Goal: Communication & Community: Participate in discussion

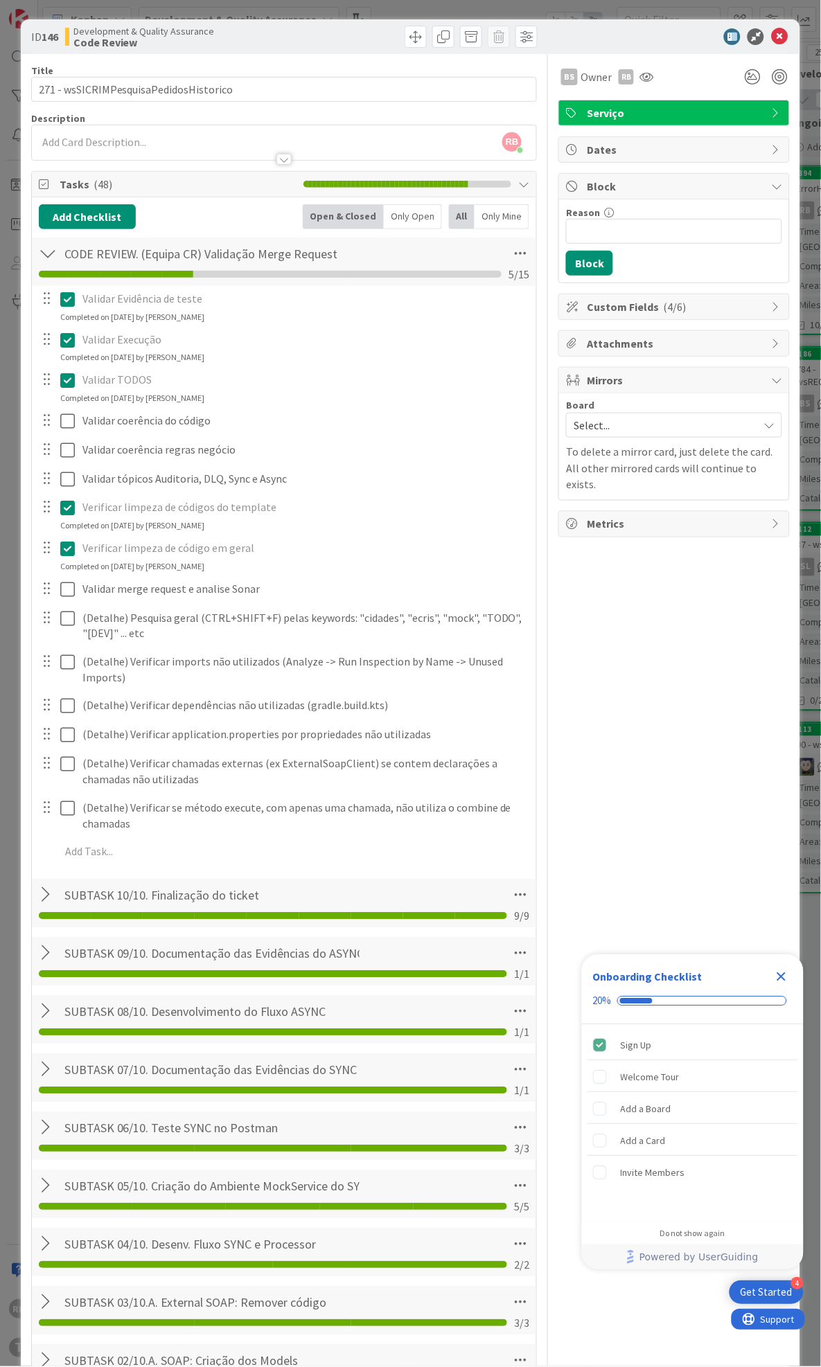
scroll to position [0, 537]
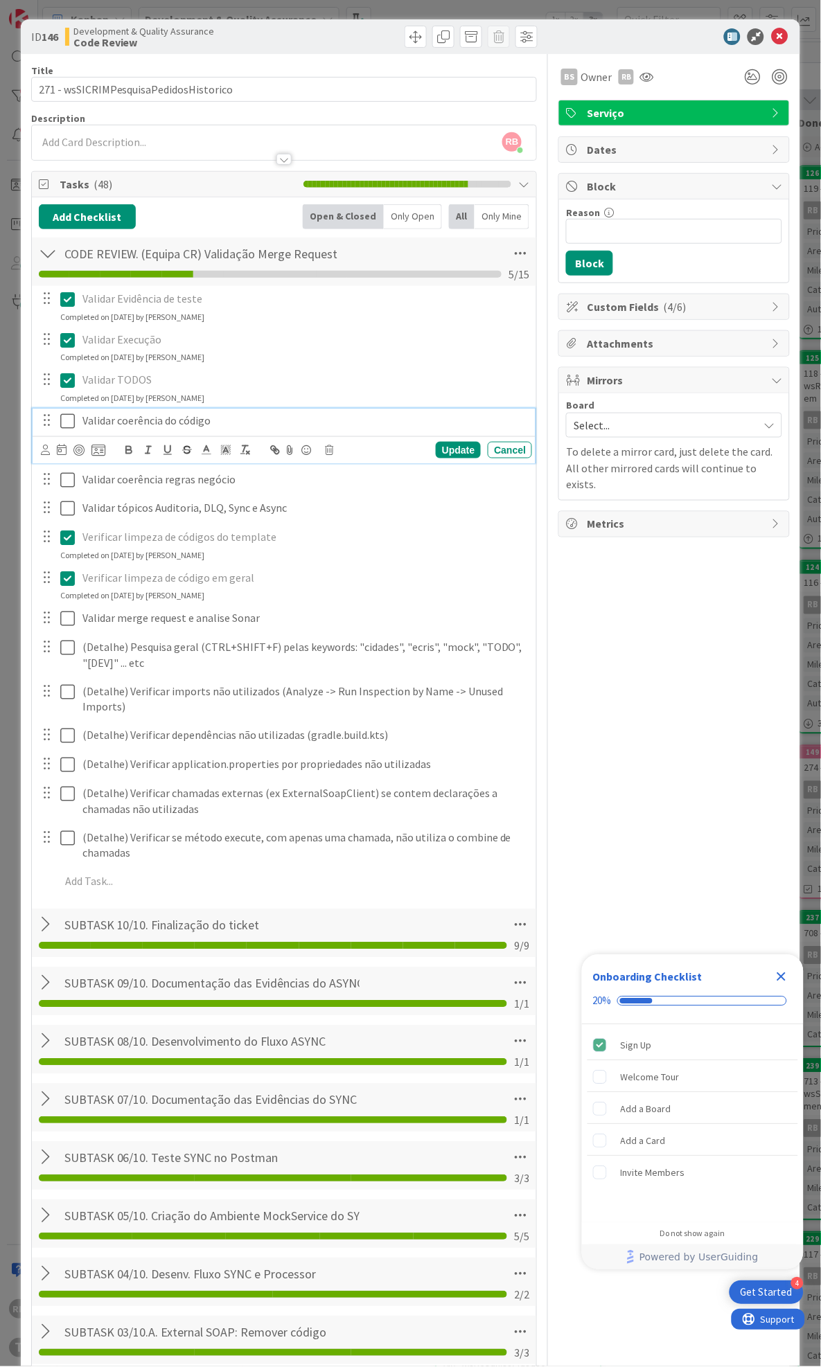
click at [71, 418] on icon at bounding box center [67, 421] width 15 height 17
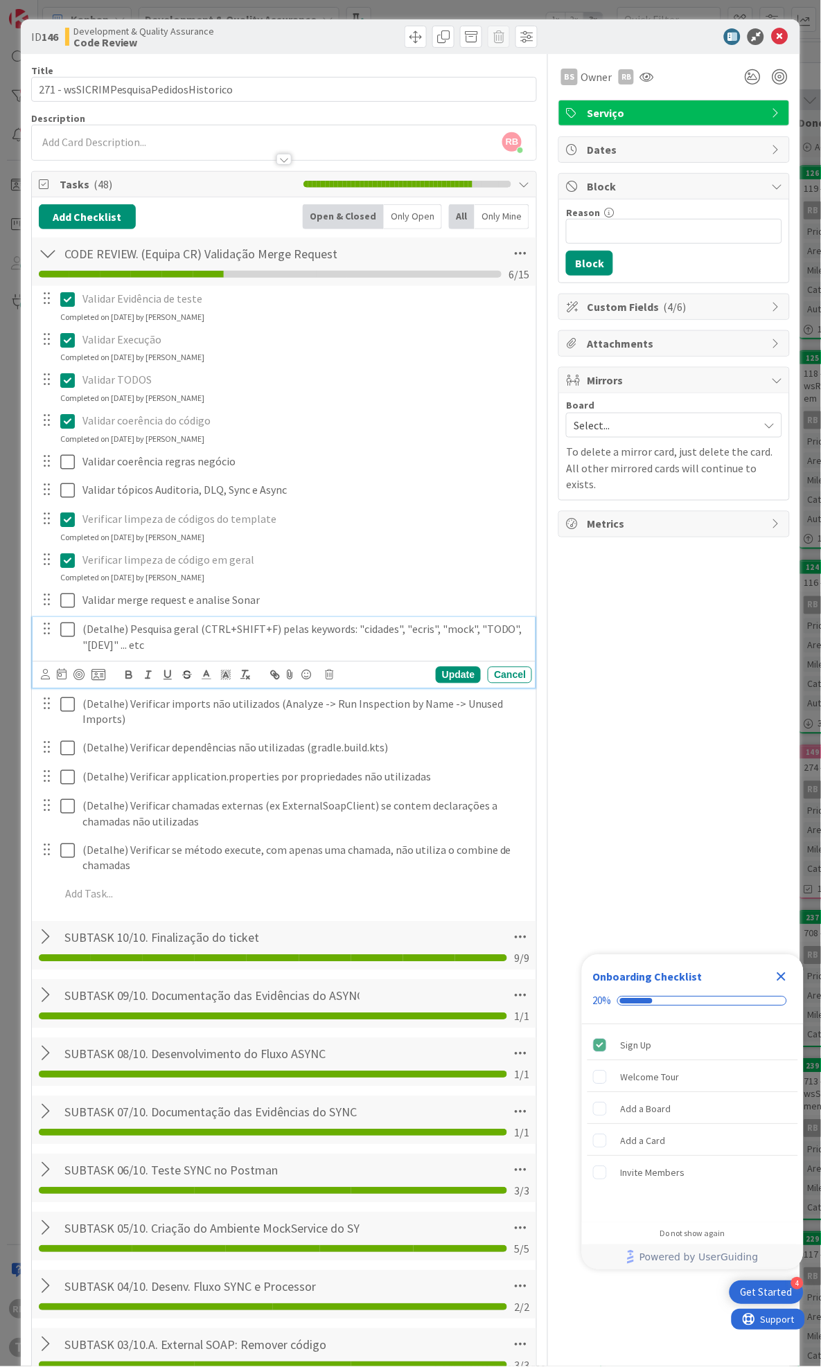
click at [64, 632] on icon at bounding box center [67, 630] width 15 height 17
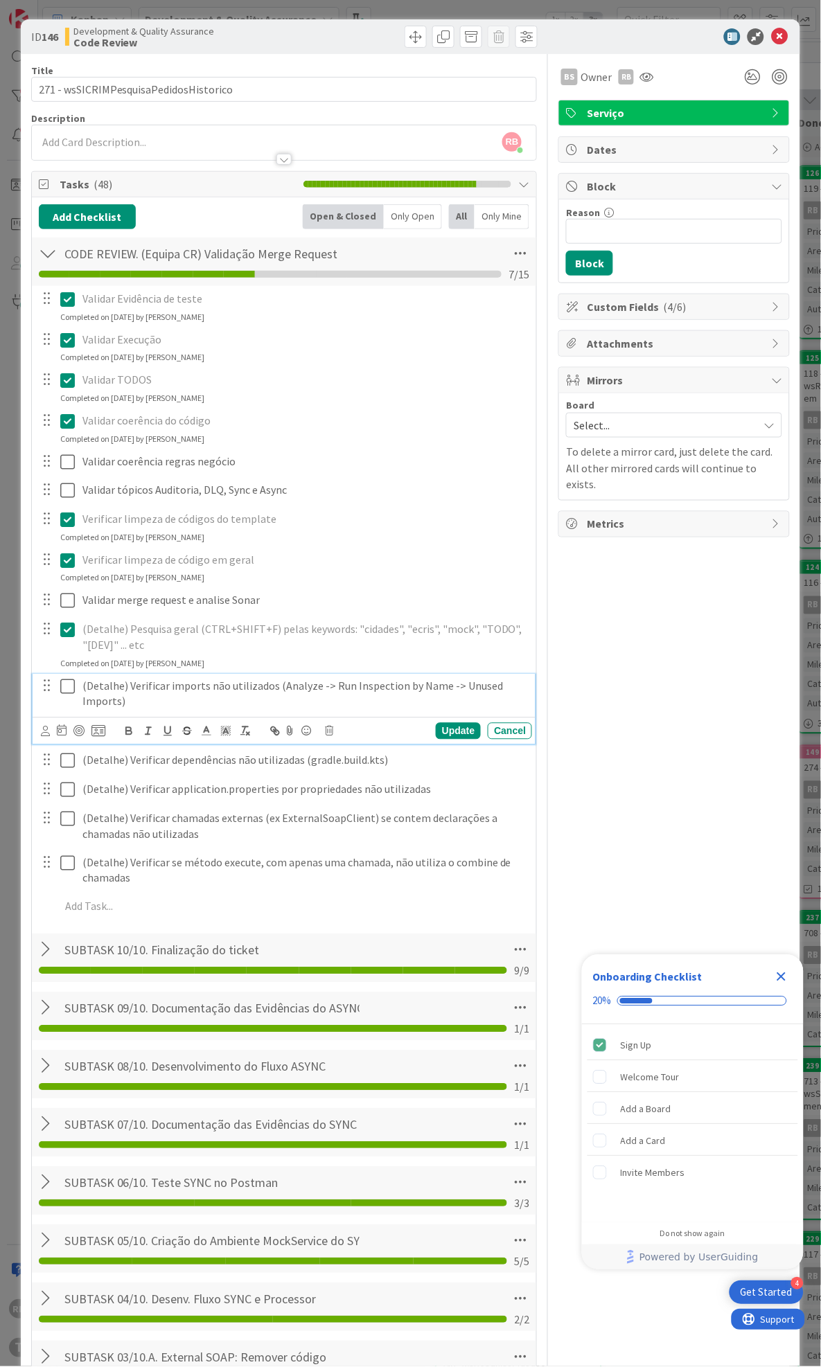
click at [66, 684] on icon at bounding box center [67, 687] width 15 height 17
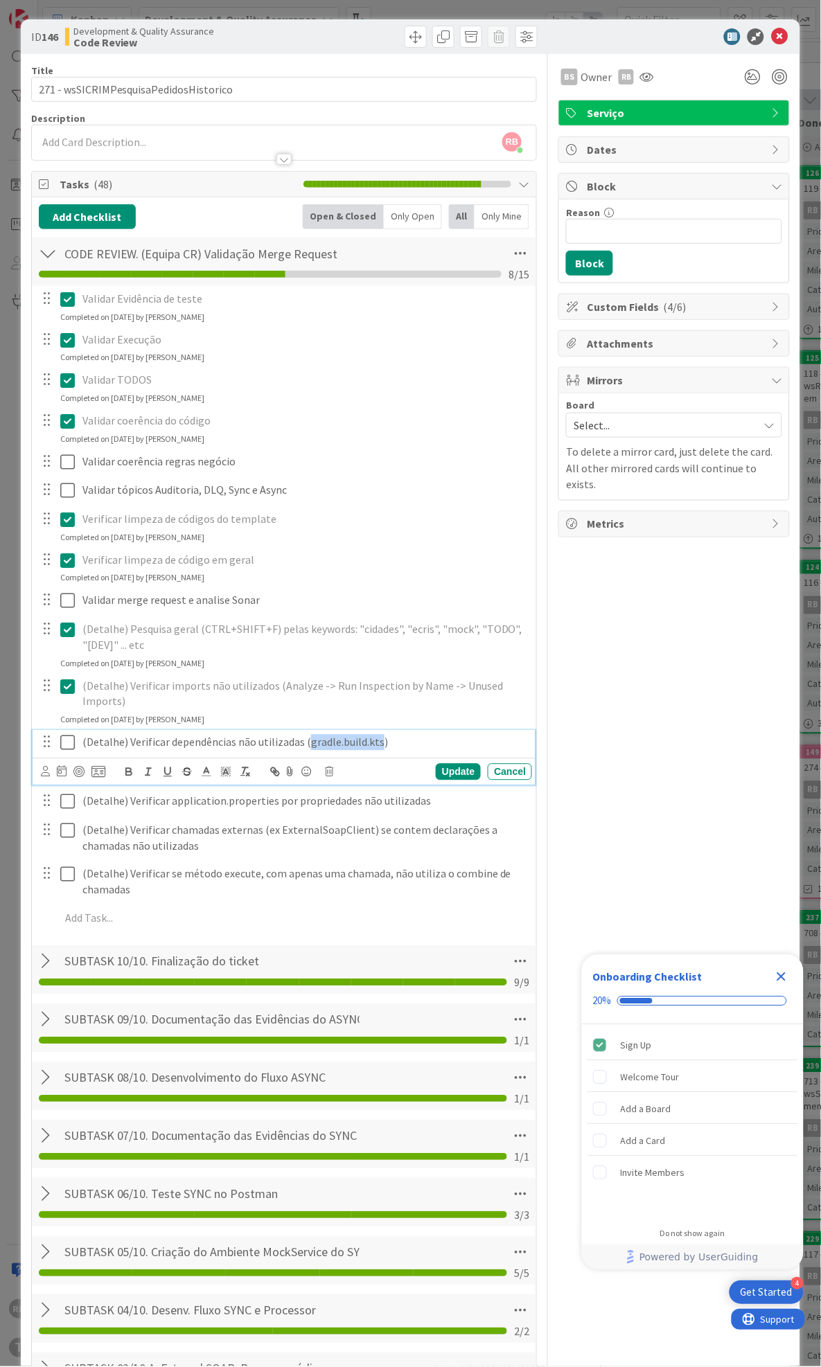
drag, startPoint x: 305, startPoint y: 741, endPoint x: 376, endPoint y: 735, distance: 71.6
click at [376, 735] on p "(Detalhe) Verificar dependências não utilizadas (gradle.build.kts)" at bounding box center [304, 743] width 444 height 16
copy p "gradle.build.kts"
drag, startPoint x: 668, startPoint y: 725, endPoint x: 691, endPoint y: 821, distance: 98.3
click at [668, 725] on div "BS Owner RB Serviço Dates Block Reason 0 / 256 Block Custom Fields ( 4/6 ) Atta…" at bounding box center [673, 1026] width 231 height 1944
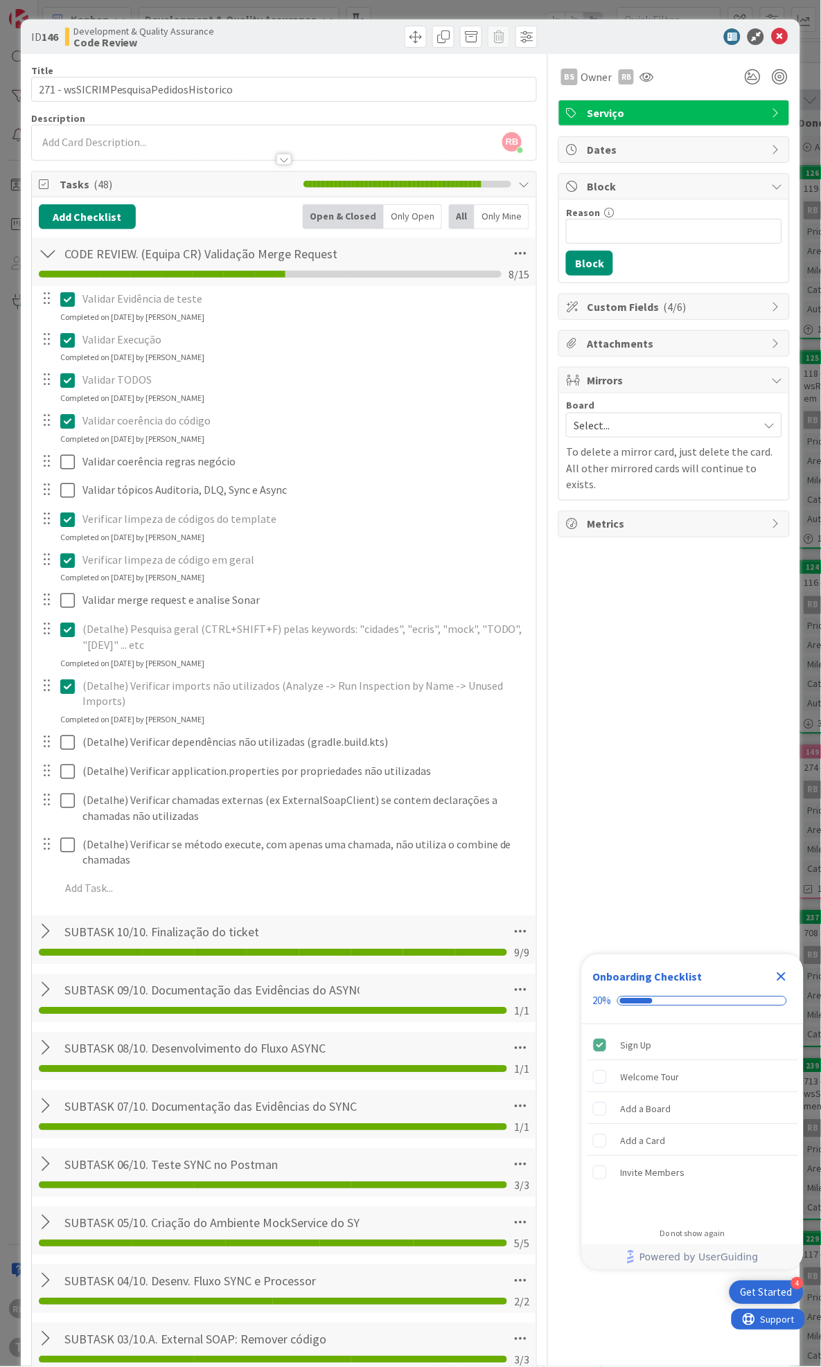
click at [779, 977] on icon "Close Checklist" at bounding box center [781, 977] width 17 height 17
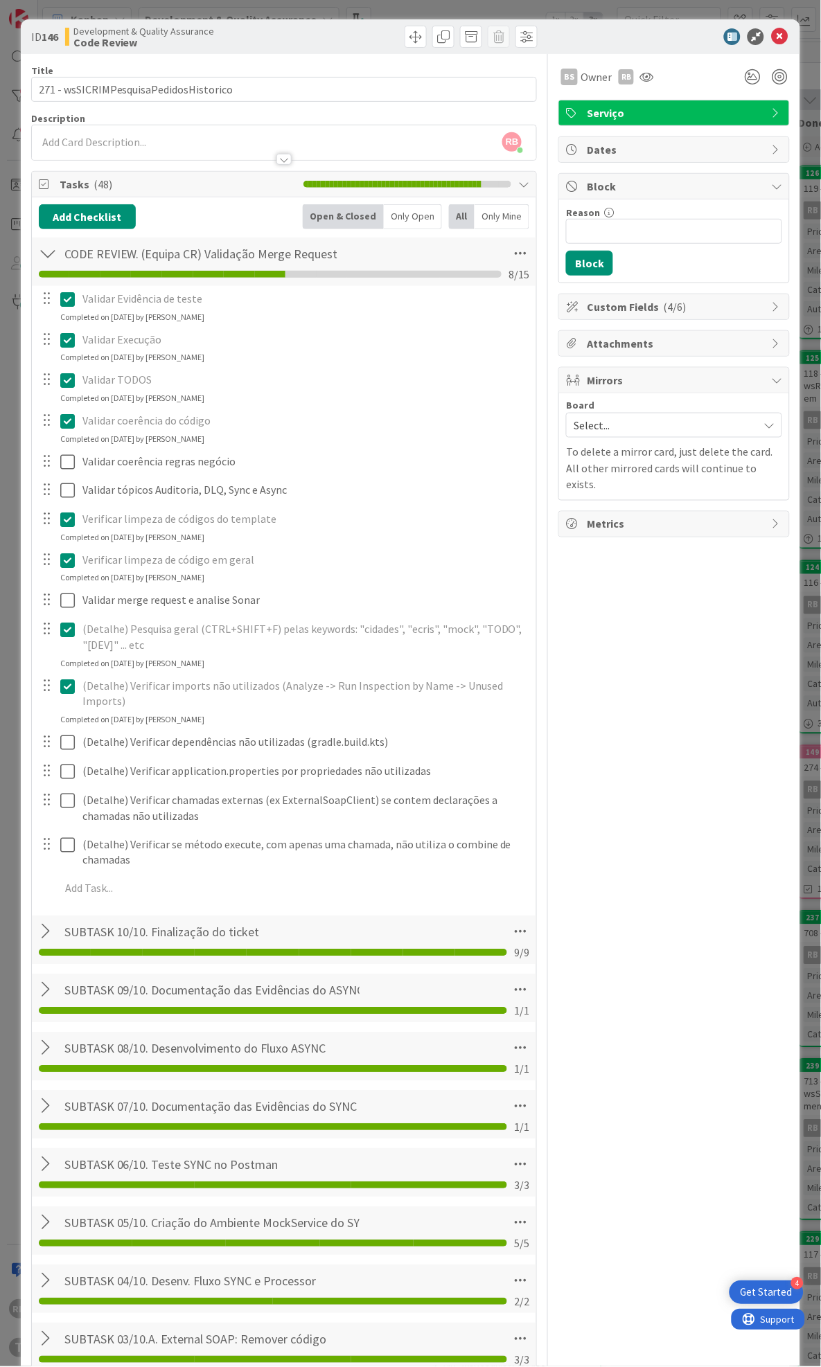
scroll to position [0, 0]
click at [112, 87] on input "271 - wsSICRIMPesquisaPedidosHistorico" at bounding box center [284, 89] width 506 height 25
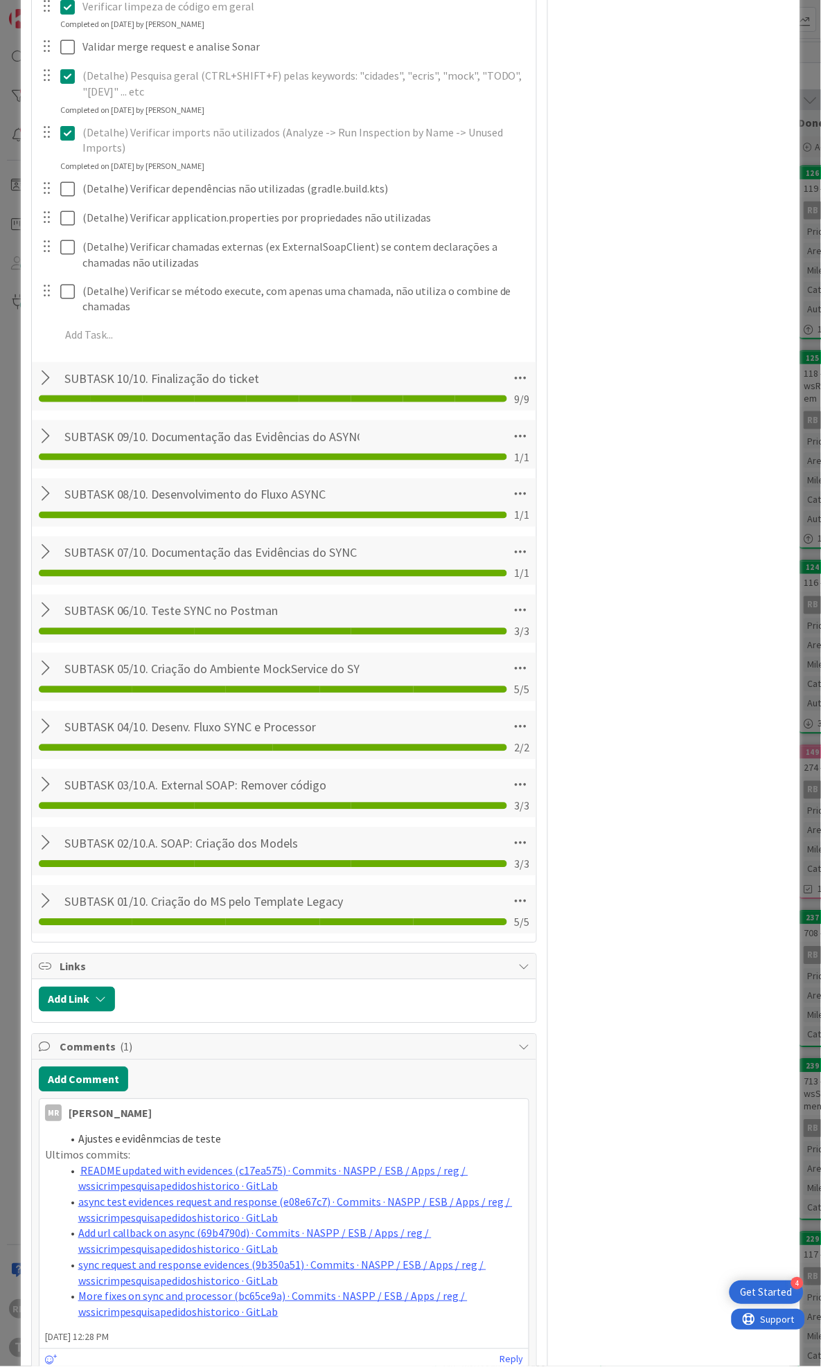
scroll to position [632, 0]
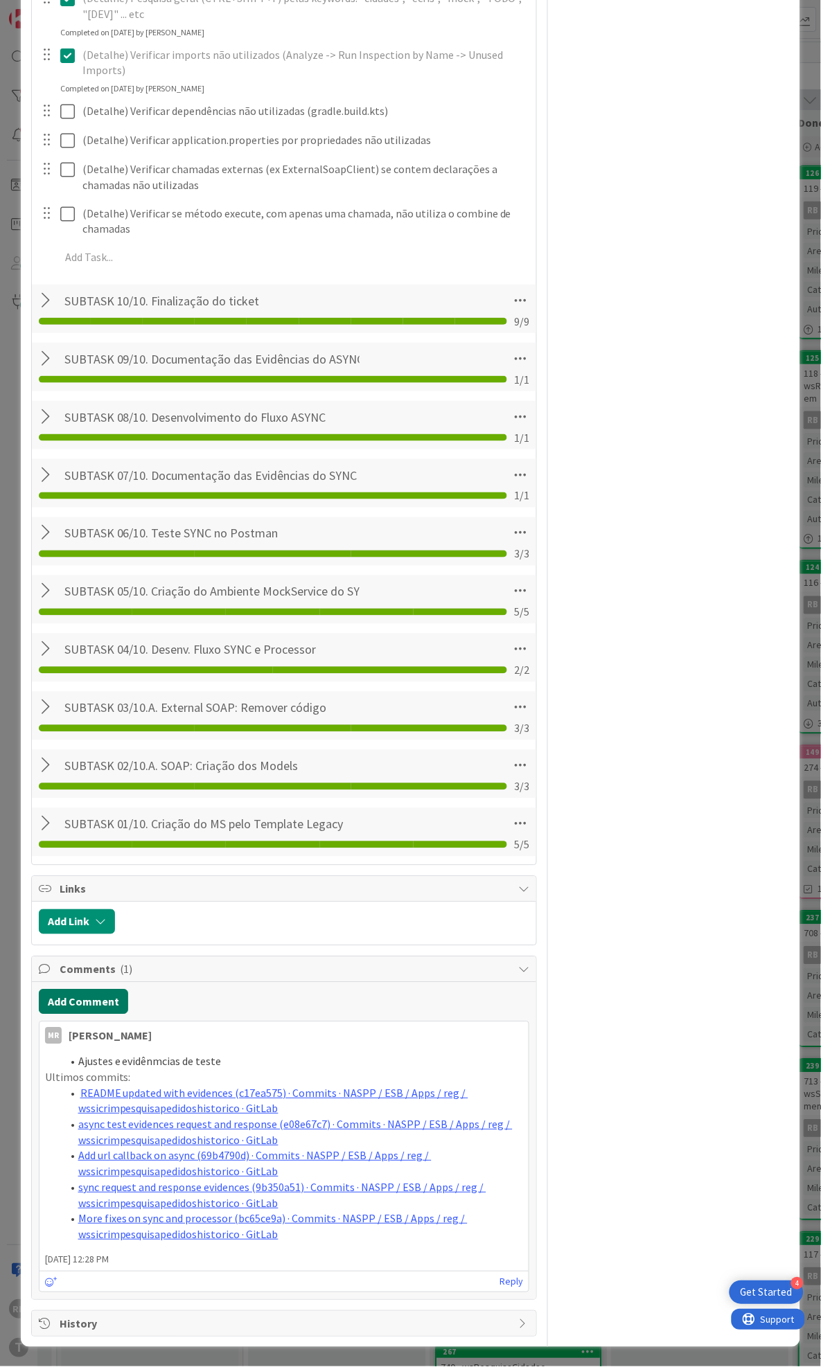
click at [64, 1001] on button "Add Comment" at bounding box center [83, 1001] width 89 height 25
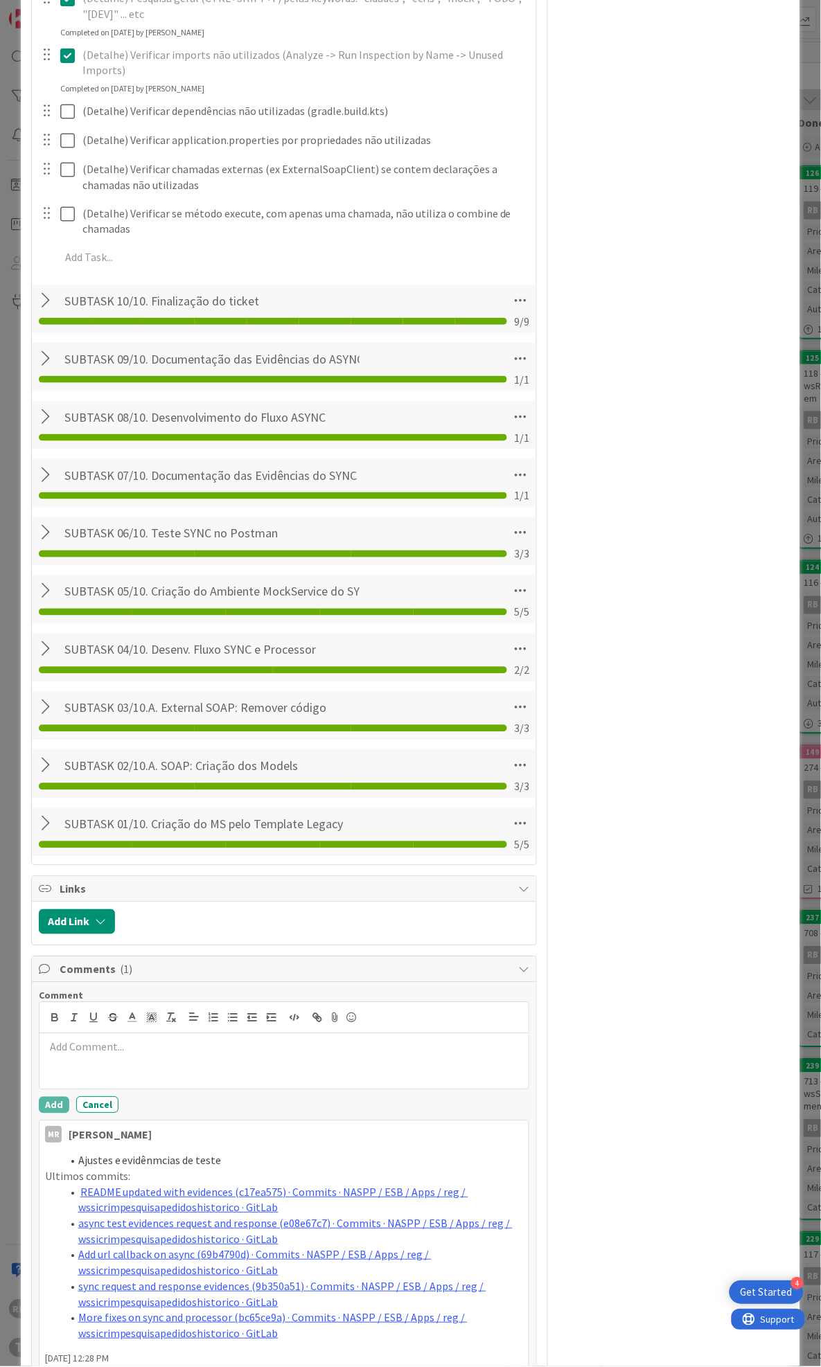
click at [96, 1054] on p at bounding box center [284, 1047] width 478 height 16
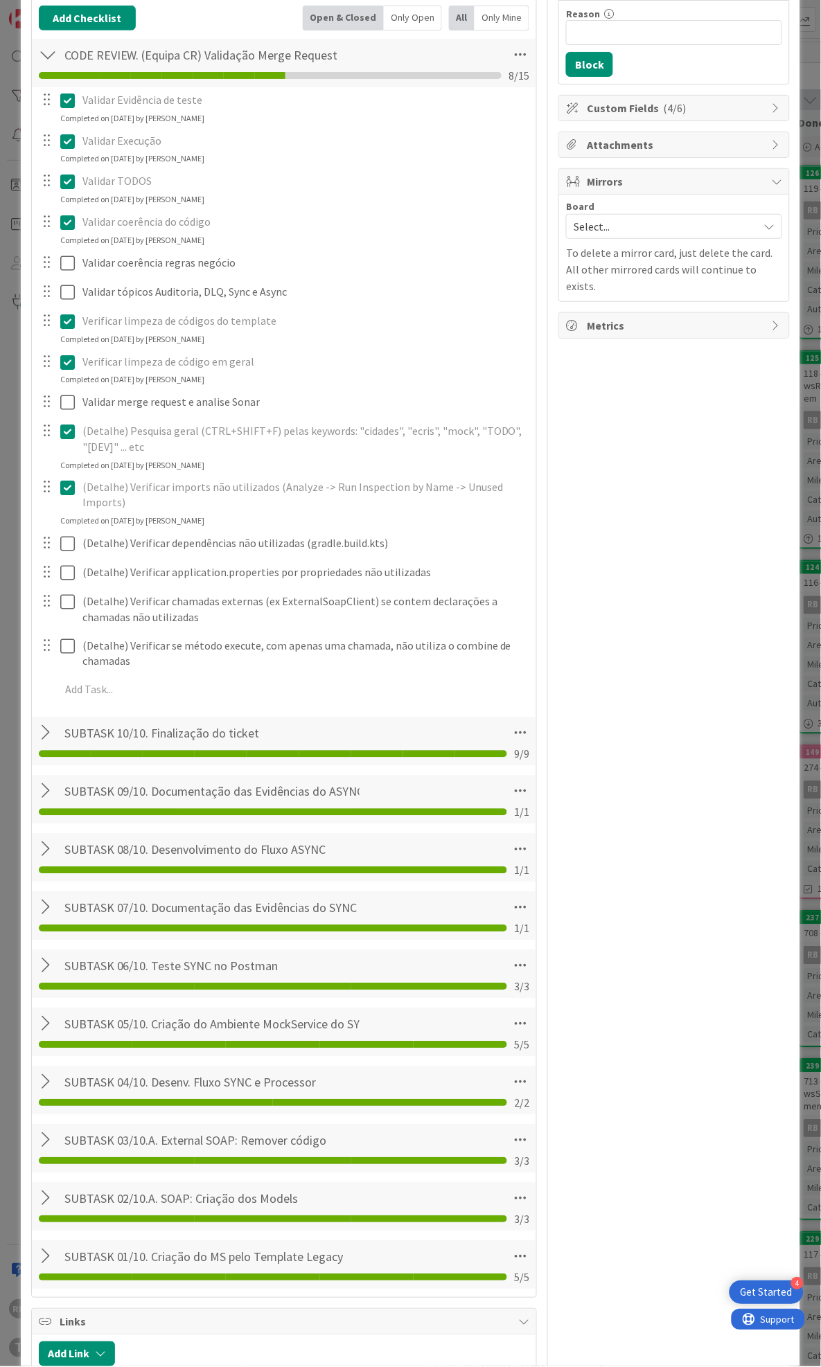
scroll to position [0, 0]
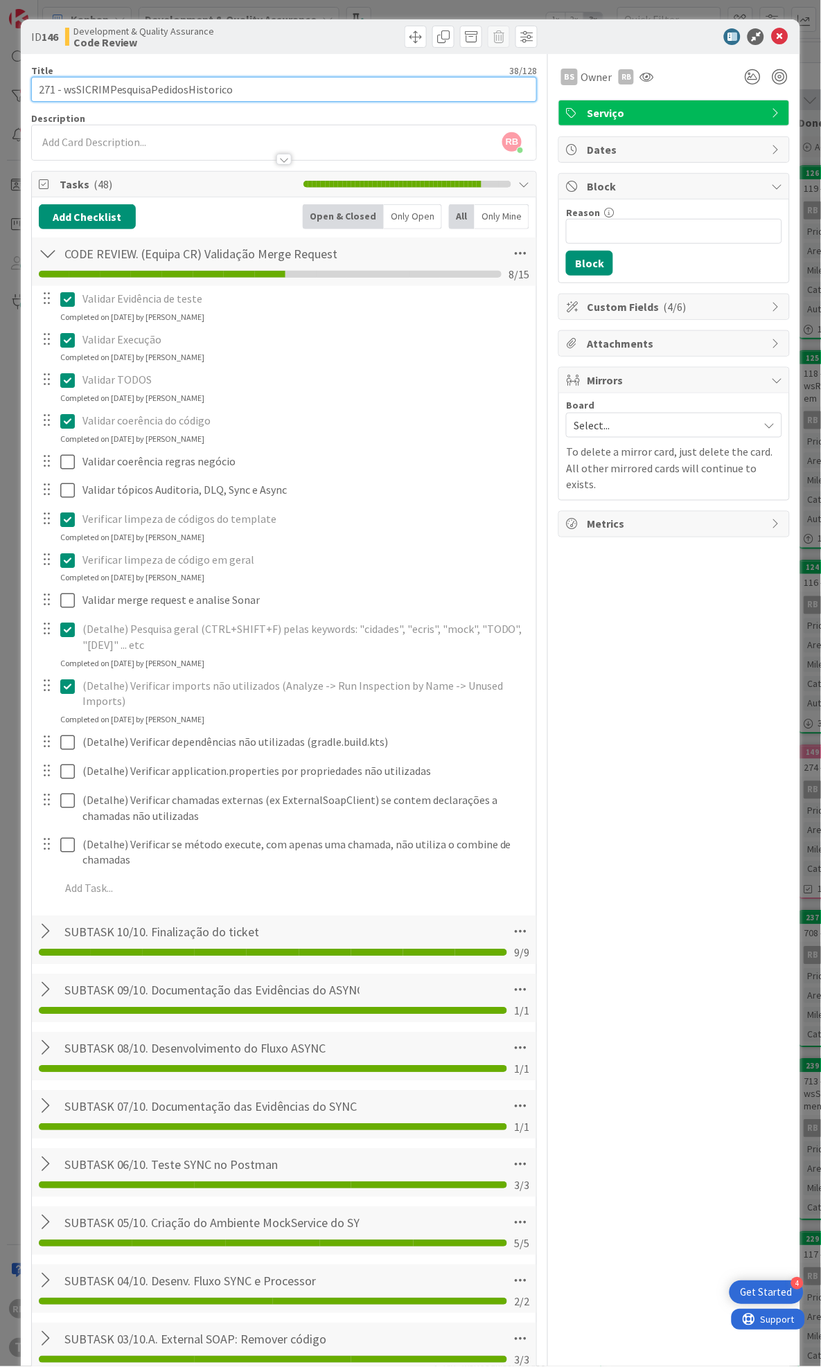
click at [165, 92] on input "271 - wsSICRIMPesquisaPedidosHistorico" at bounding box center [284, 89] width 506 height 25
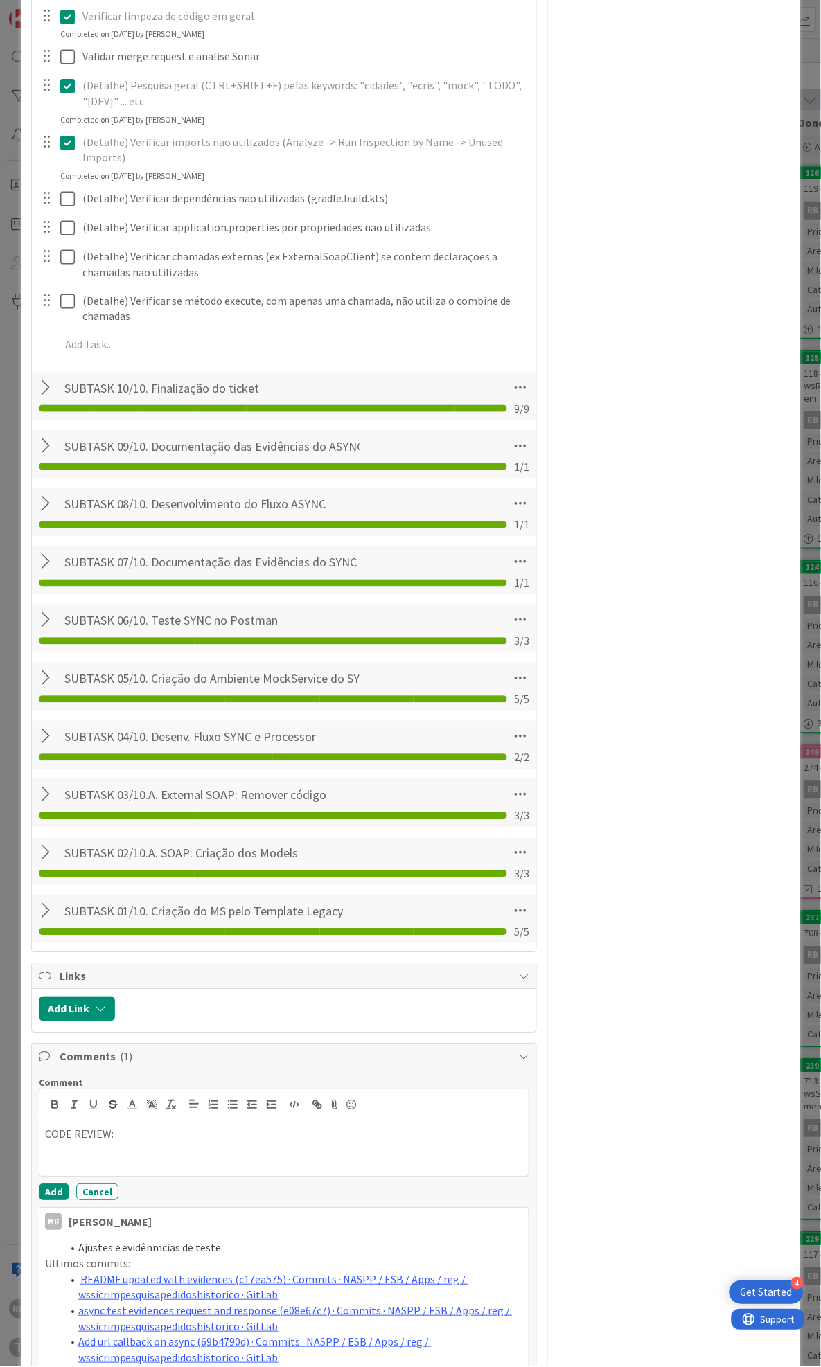
scroll to position [731, 0]
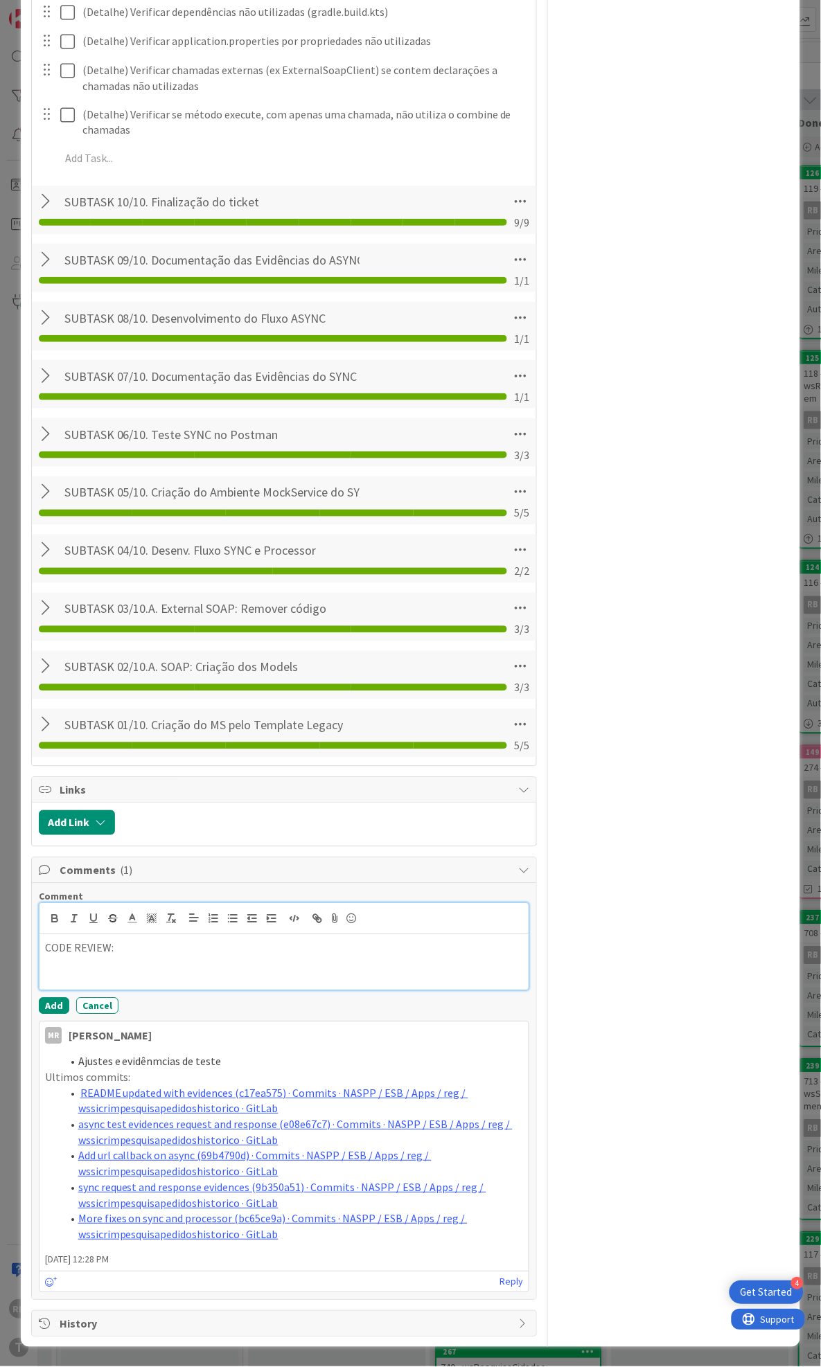
click at [135, 953] on p "CODE REVIEW:" at bounding box center [284, 948] width 478 height 16
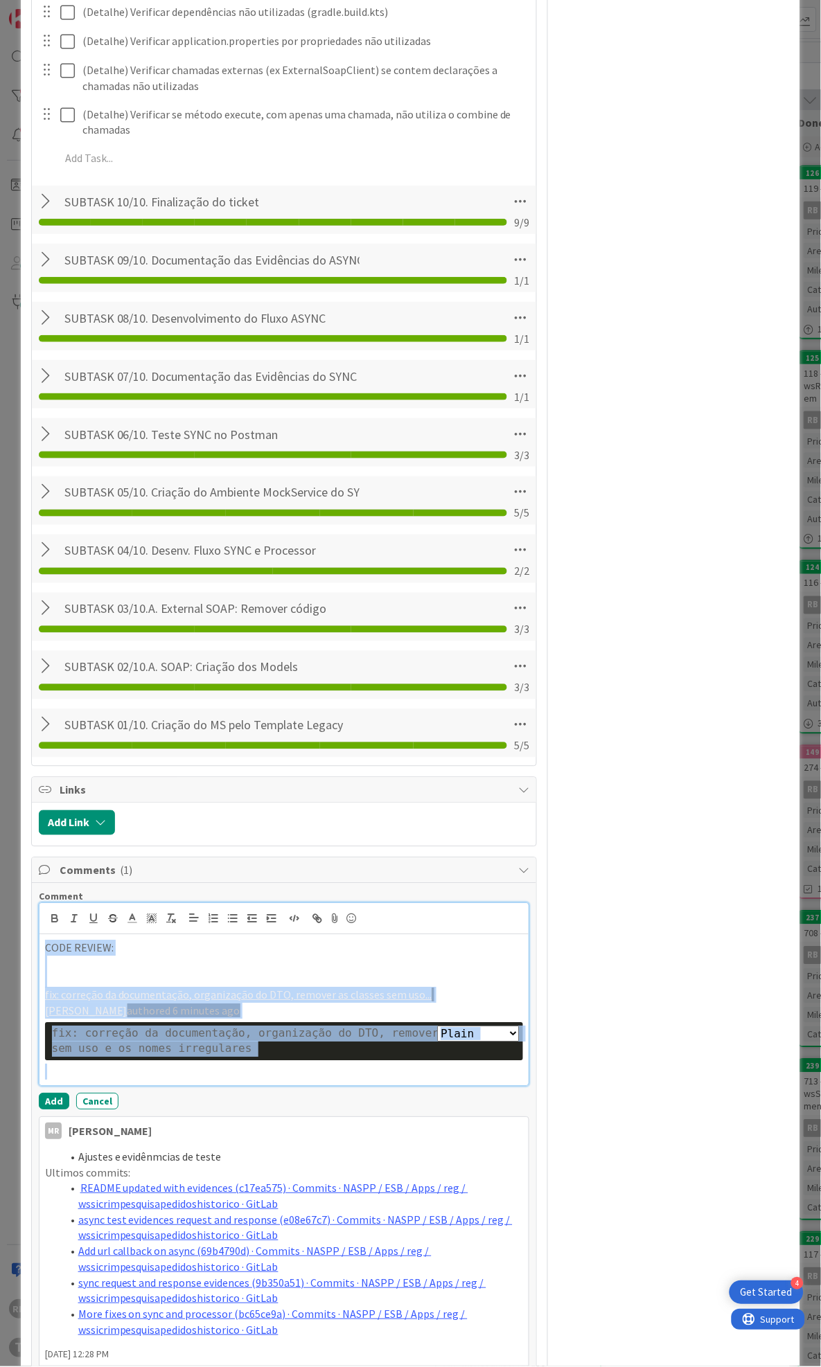
click at [142, 966] on p at bounding box center [284, 964] width 478 height 16
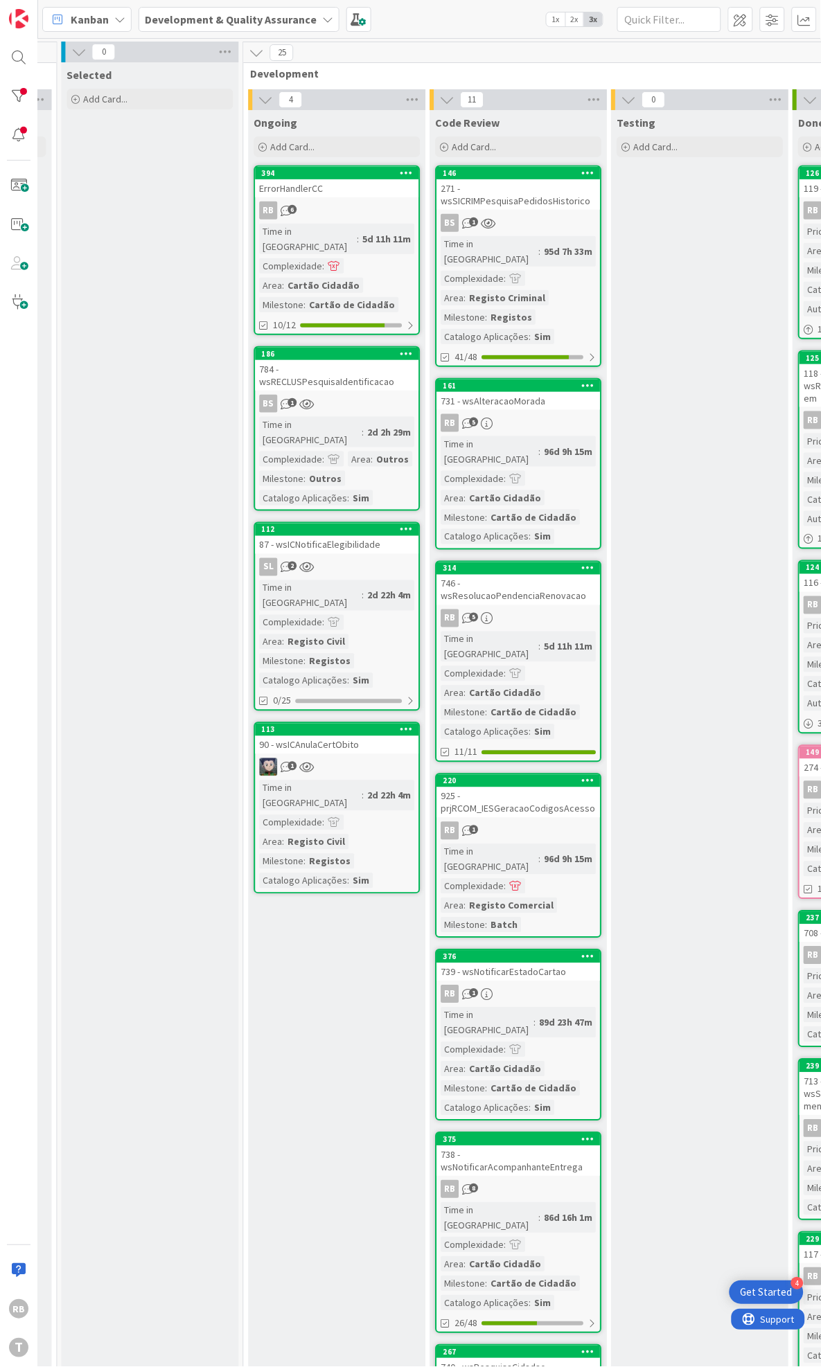
click at [540, 244] on div "95d 7h 33m" at bounding box center [567, 251] width 55 height 15
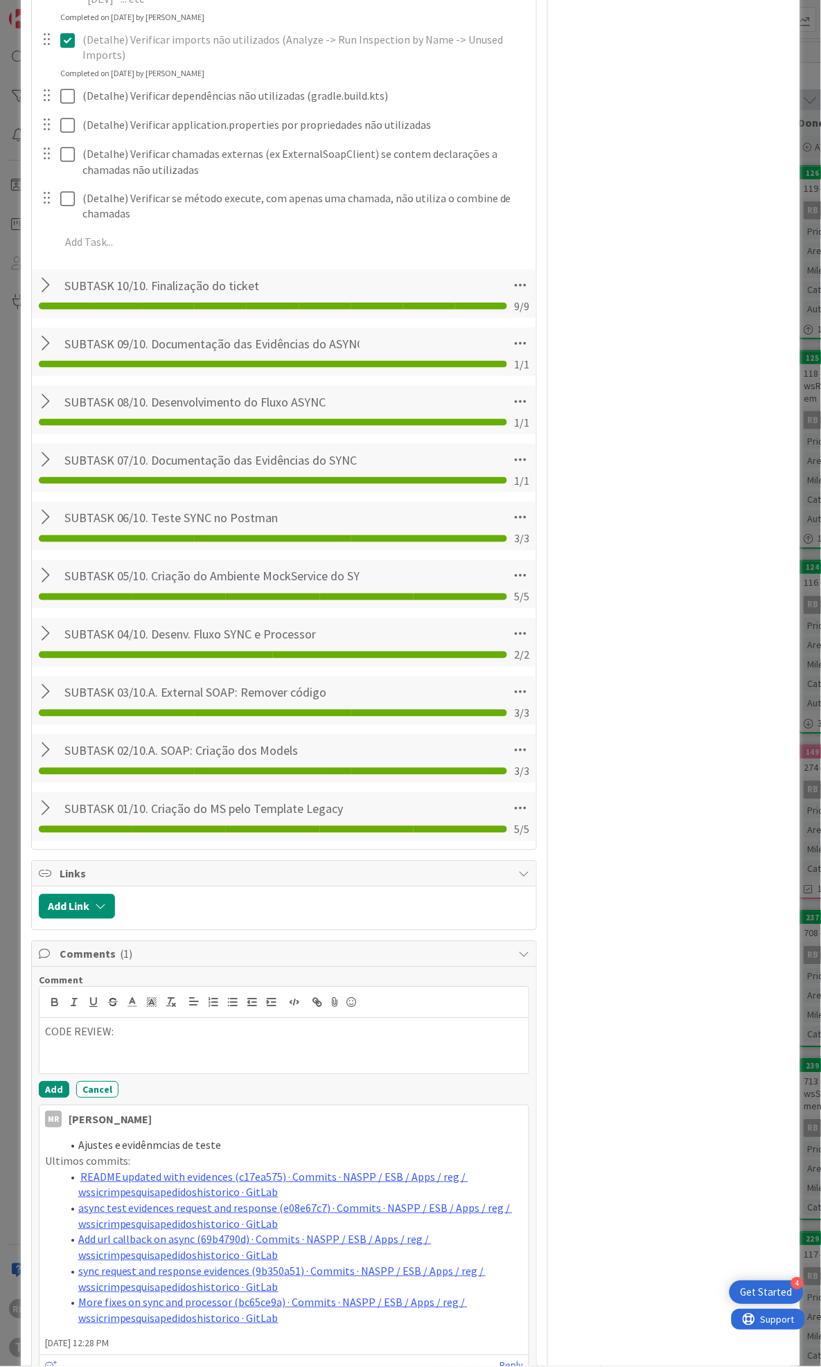
scroll to position [731, 0]
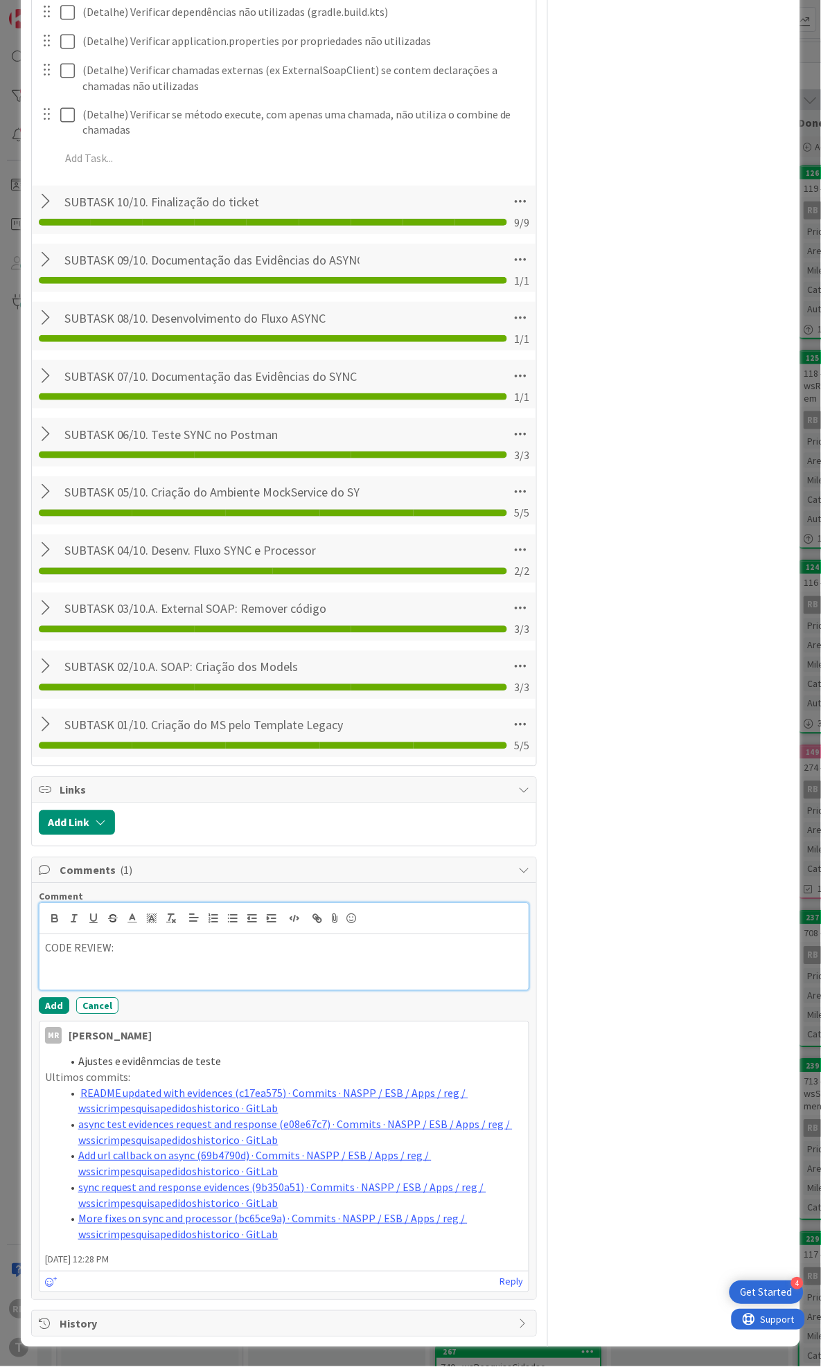
click at [194, 949] on p "CODE REVIEW:" at bounding box center [284, 948] width 478 height 16
click at [48, 1006] on button "Add" at bounding box center [54, 1006] width 30 height 17
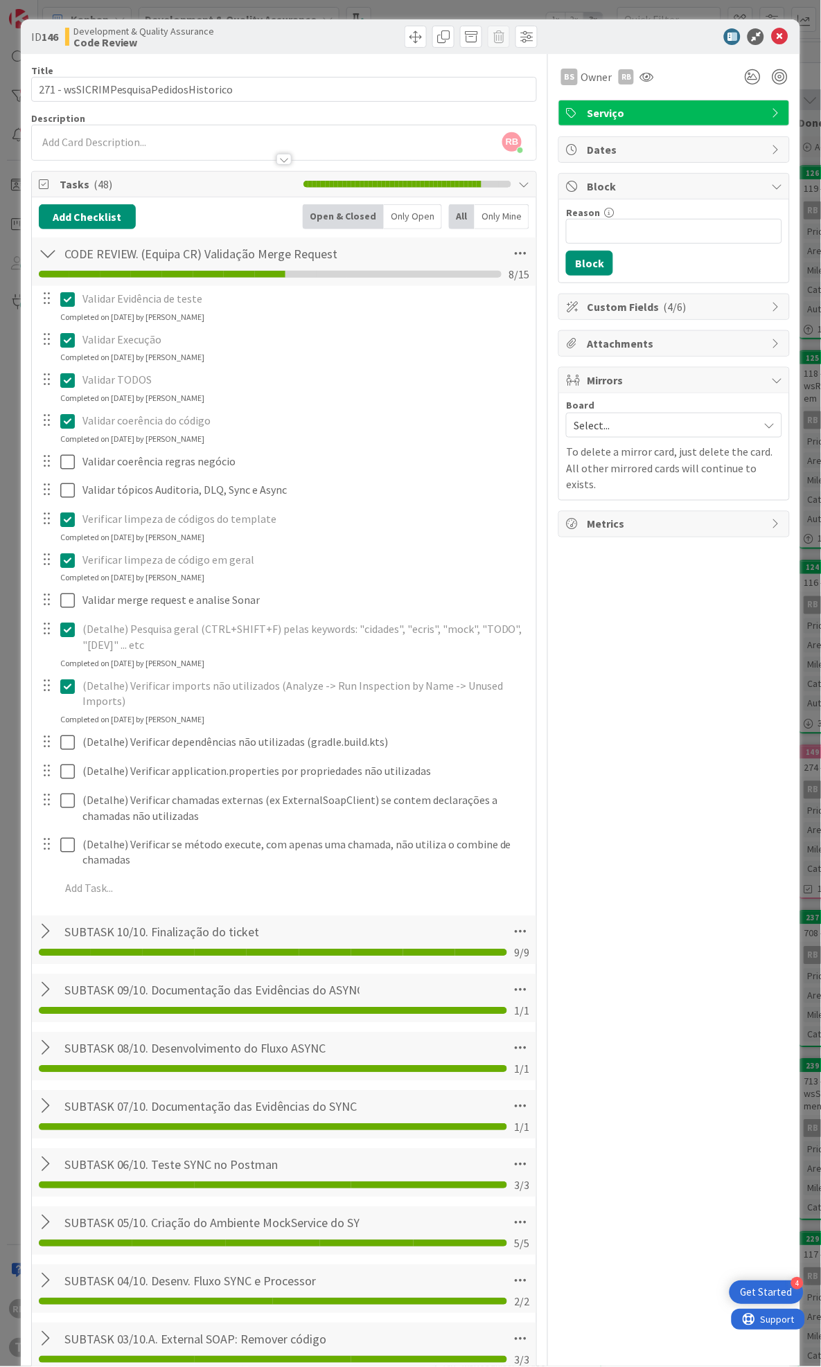
scroll to position [346, 0]
